Goal: Find specific page/section: Find specific page/section

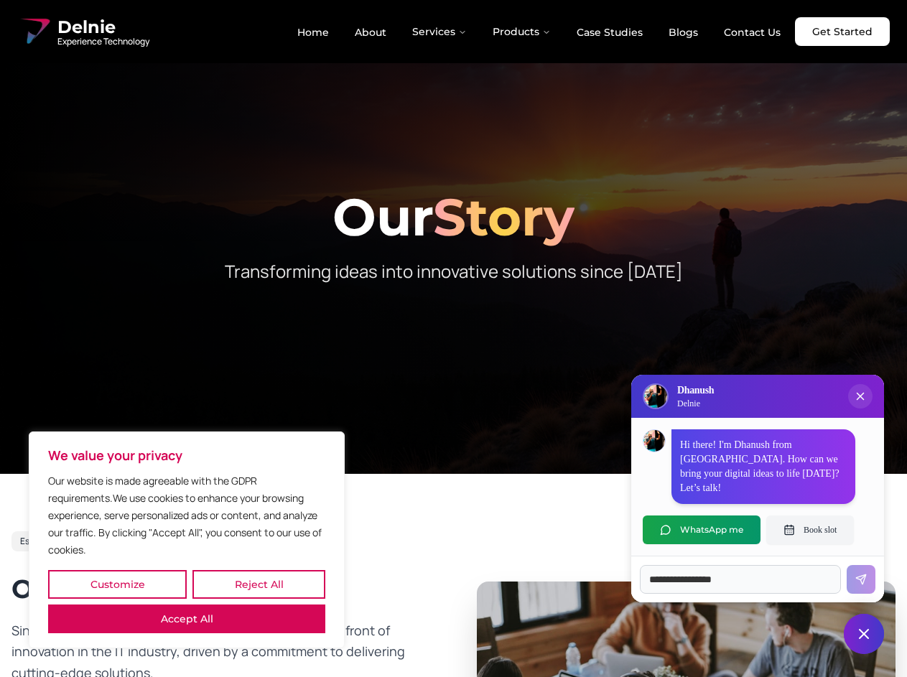
click at [117, 584] on button "Customize" at bounding box center [117, 584] width 139 height 29
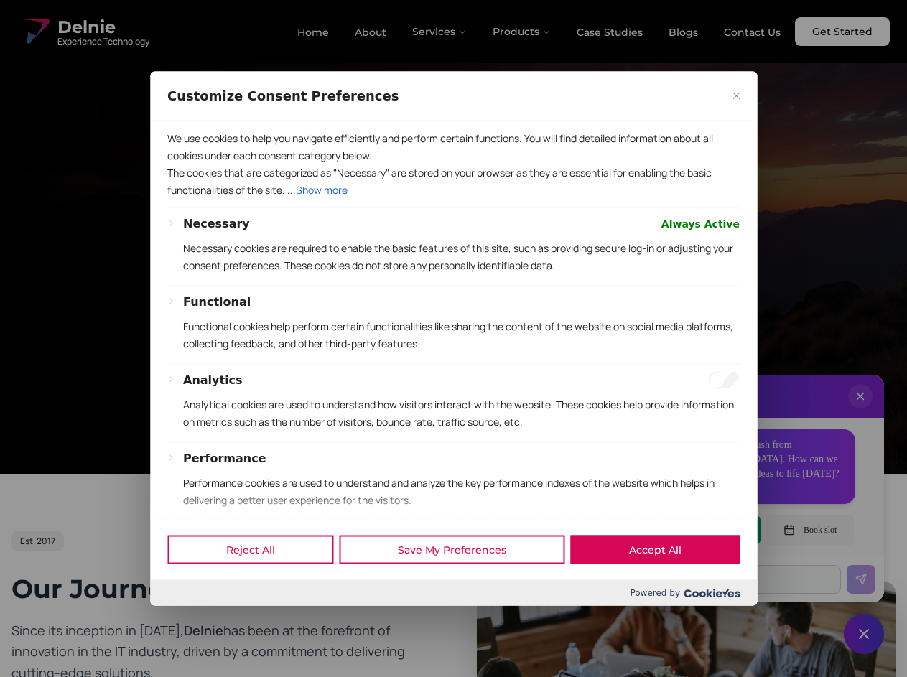
click at [258, 121] on div "Customize Consent Preferences" at bounding box center [453, 96] width 607 height 50
click at [187, 606] on div "Powered by" at bounding box center [453, 593] width 607 height 26
click at [453, 338] on p "Functional cookies help perform certain functionalities like sharing the conten…" at bounding box center [461, 334] width 556 height 34
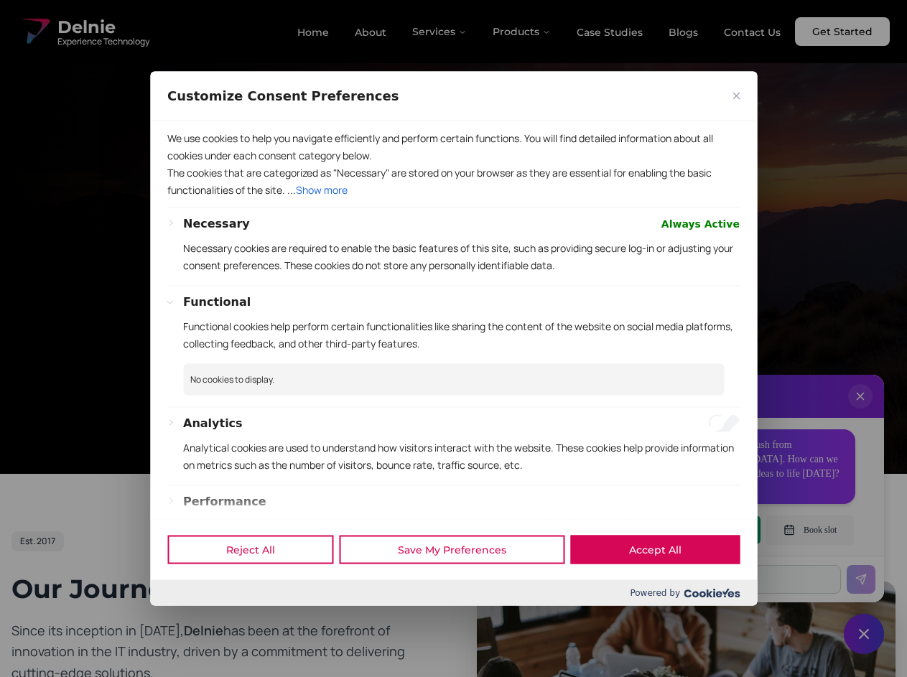
click at [440, 32] on div at bounding box center [453, 338] width 907 height 677
click at [522, 32] on div at bounding box center [453, 338] width 907 height 677
click at [860, 411] on div at bounding box center [453, 338] width 907 height 677
click at [701, 530] on div "Reject All Save My Preferences Accept All" at bounding box center [453, 549] width 607 height 61
click at [810, 530] on div at bounding box center [453, 338] width 907 height 677
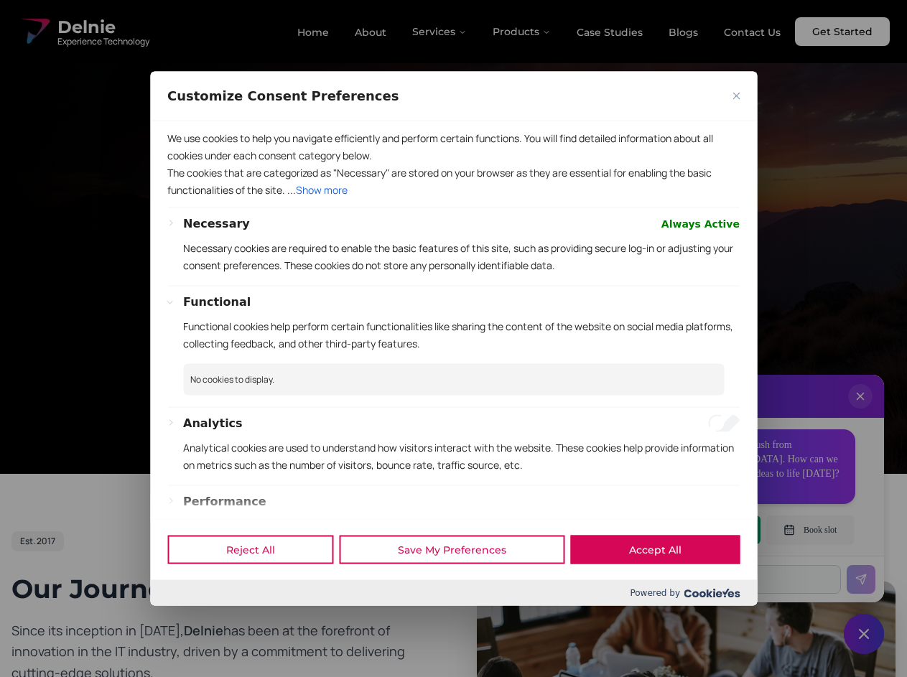
click at [864, 634] on div at bounding box center [453, 338] width 907 height 677
